Goal: Information Seeking & Learning: Understand process/instructions

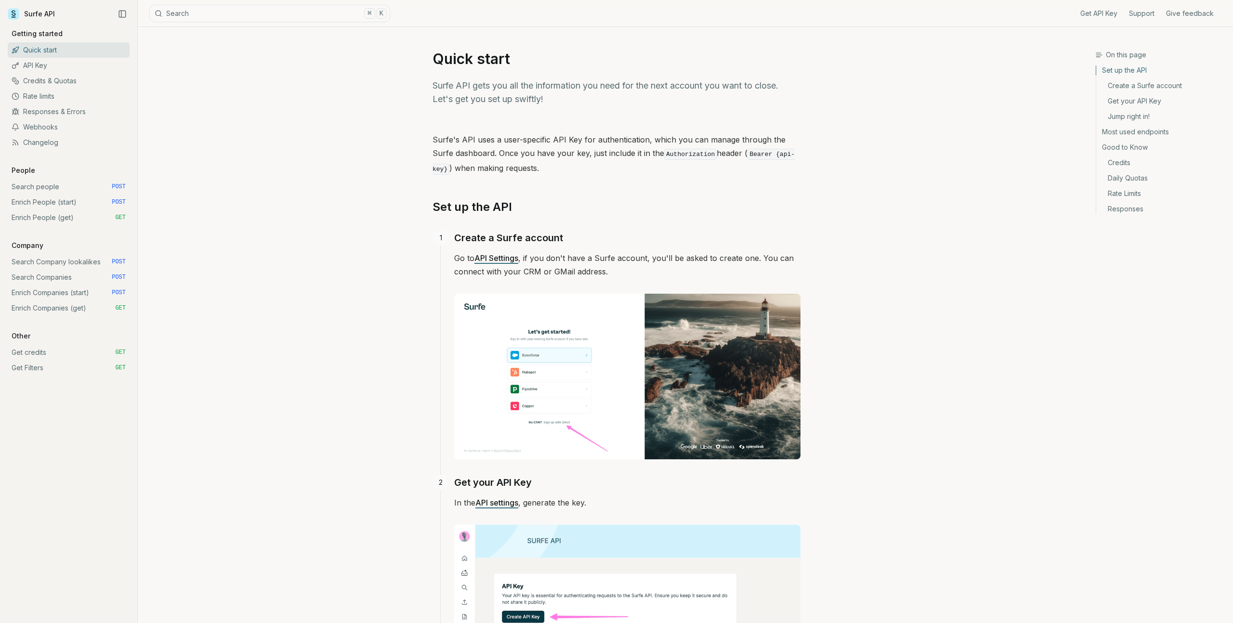
click at [62, 215] on link "Enrich People (get) GET" at bounding box center [69, 217] width 122 height 15
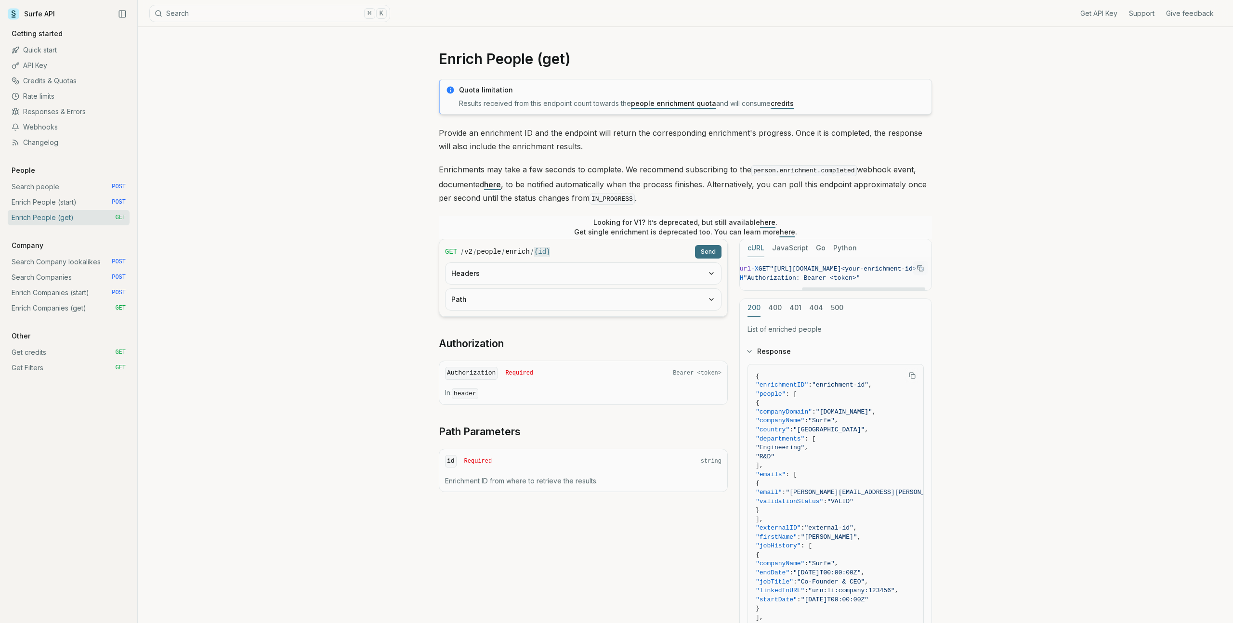
scroll to position [0, 106]
drag, startPoint x: 840, startPoint y: 267, endPoint x: 904, endPoint y: 267, distance: 63.6
click at [905, 267] on span ""[URL][DOMAIN_NAME]<your-enrichment-id>"" at bounding box center [845, 268] width 150 height 7
click at [63, 204] on link "Enrich People (start) POST" at bounding box center [69, 202] width 122 height 15
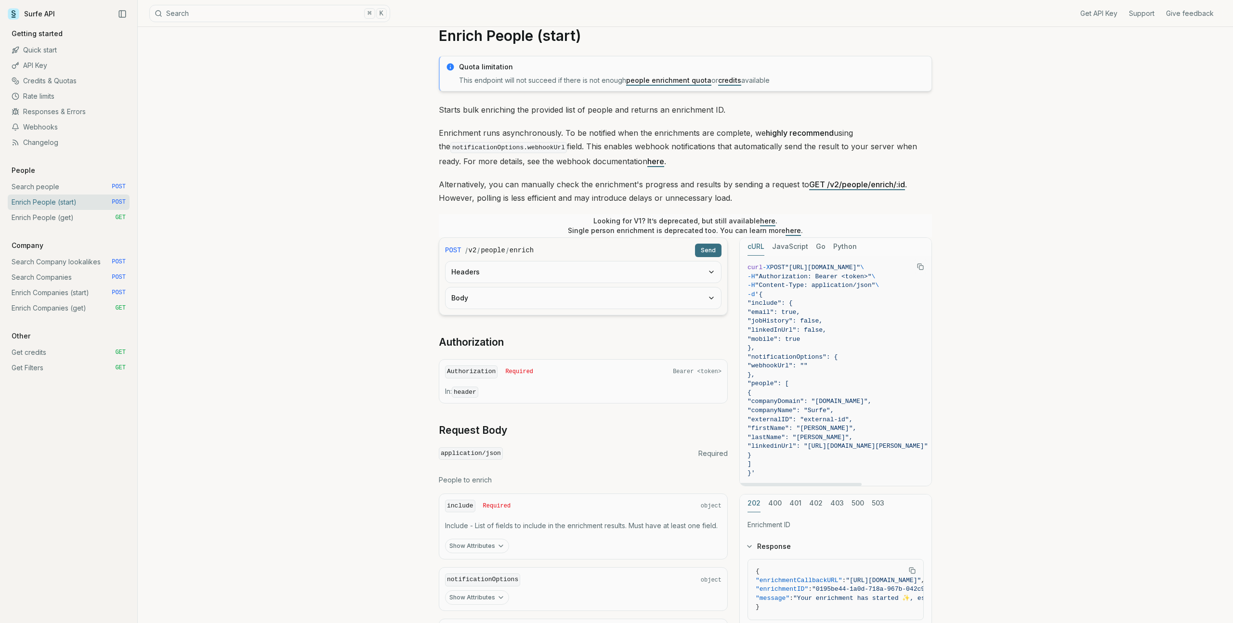
scroll to position [168, 0]
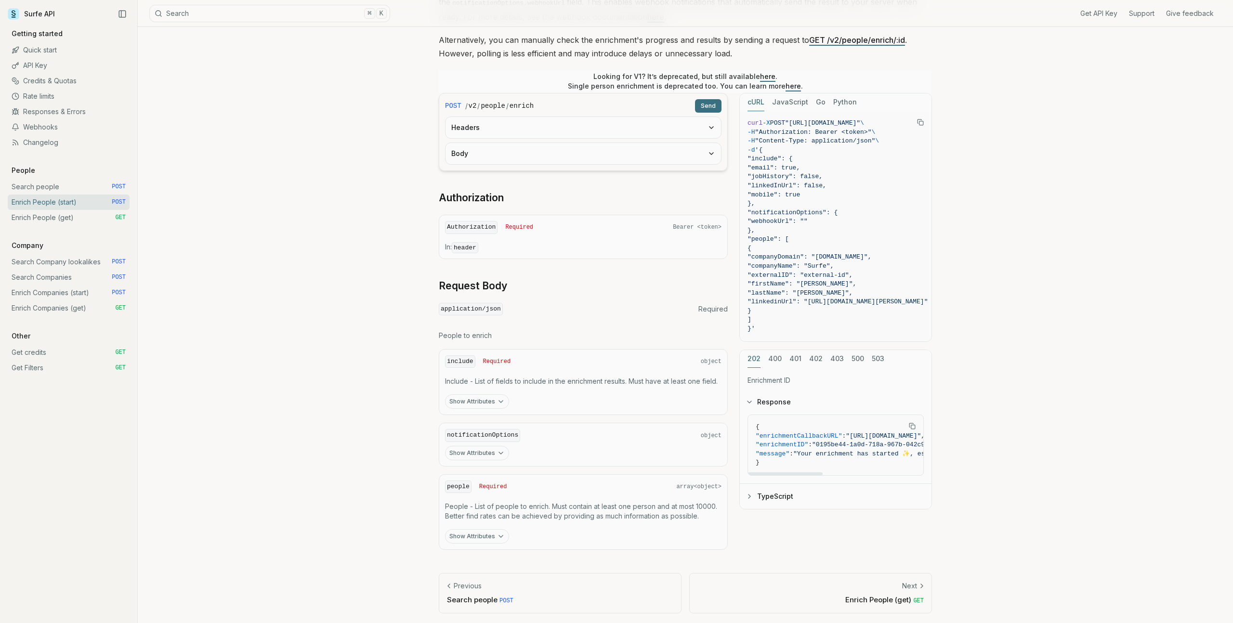
click at [787, 443] on span ""enrichmentID"" at bounding box center [782, 444] width 53 height 7
copy span "enrichmentID"
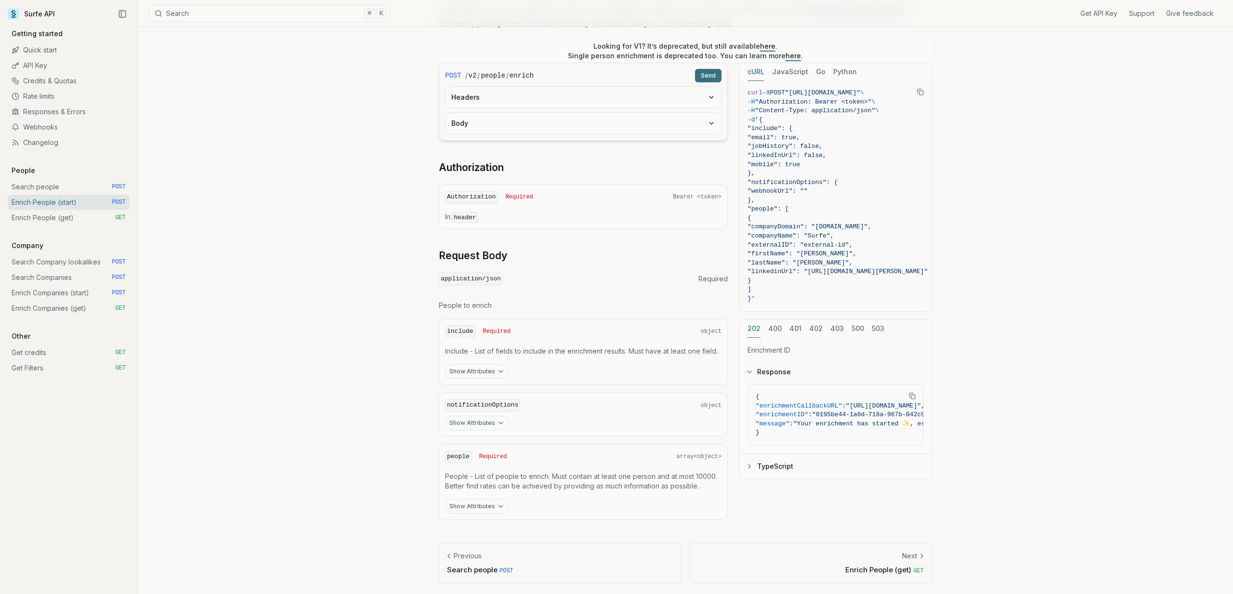
scroll to position [197, 0]
